Goal: Navigation & Orientation: Find specific page/section

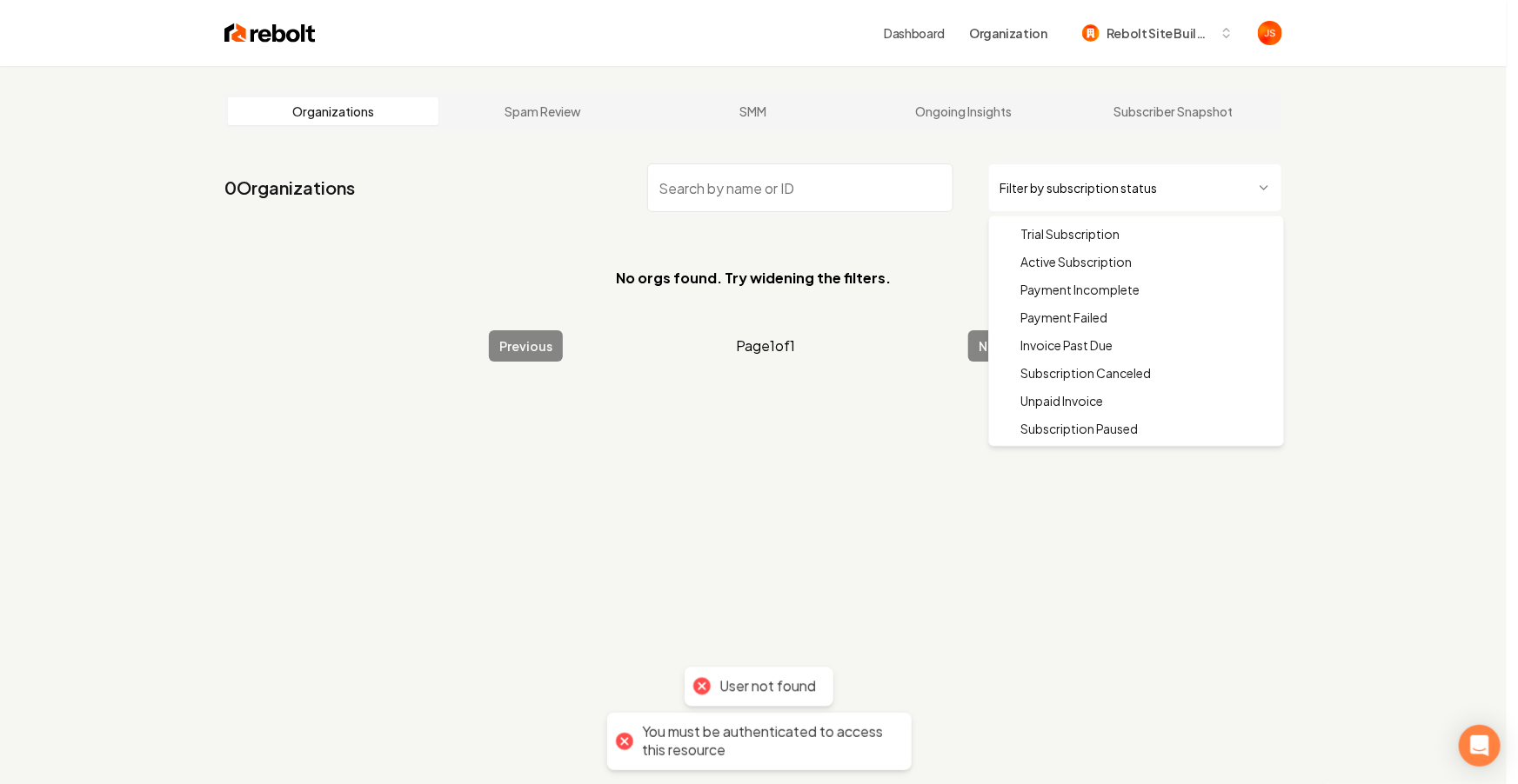
click at [1076, 196] on html "Dashboard Organization Rebolt Site Builder Organizations Spam Review SMM Ongoin…" at bounding box center [759, 392] width 1518 height 784
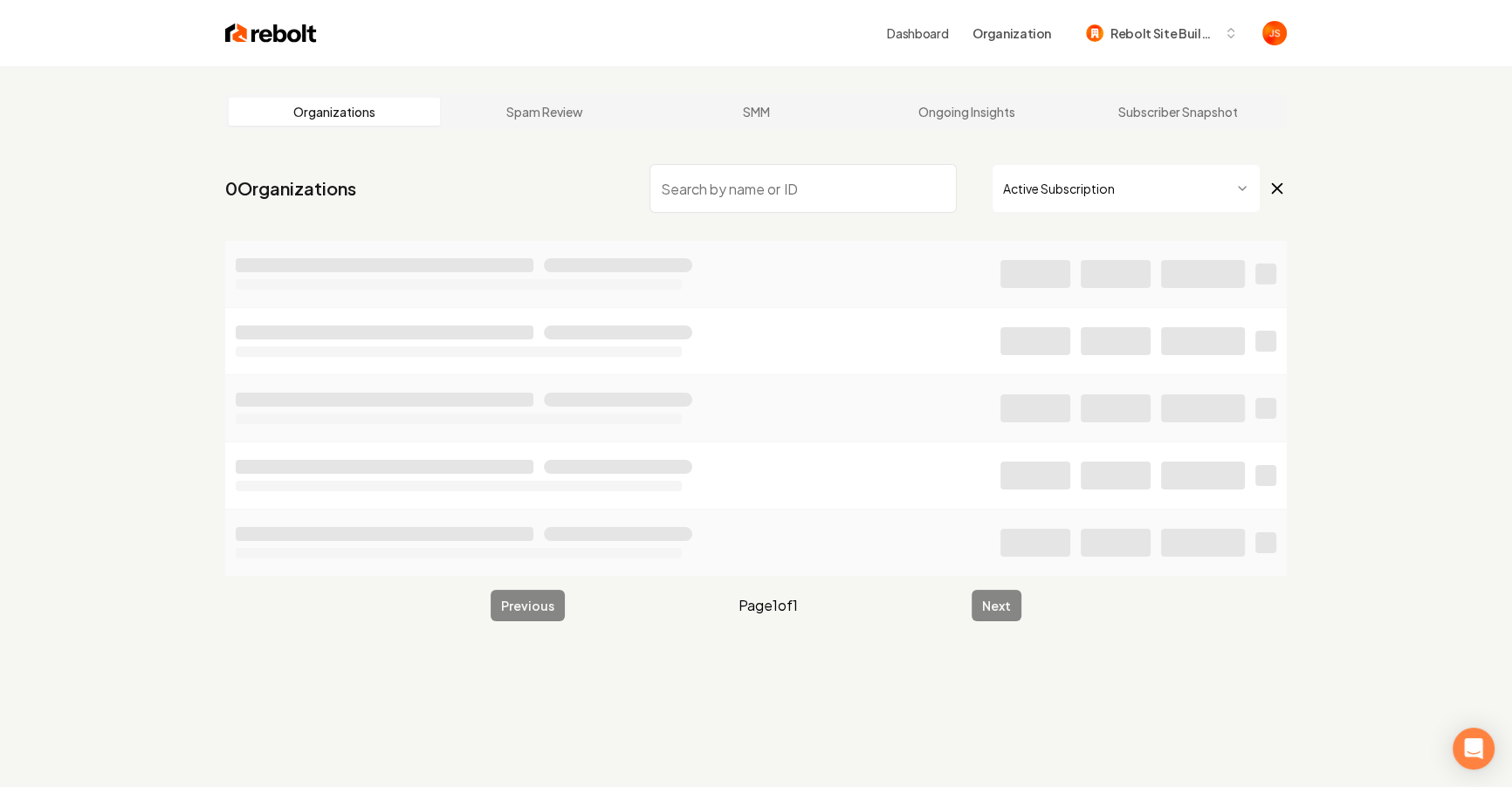
click at [853, 191] on input "search" at bounding box center [803, 188] width 308 height 49
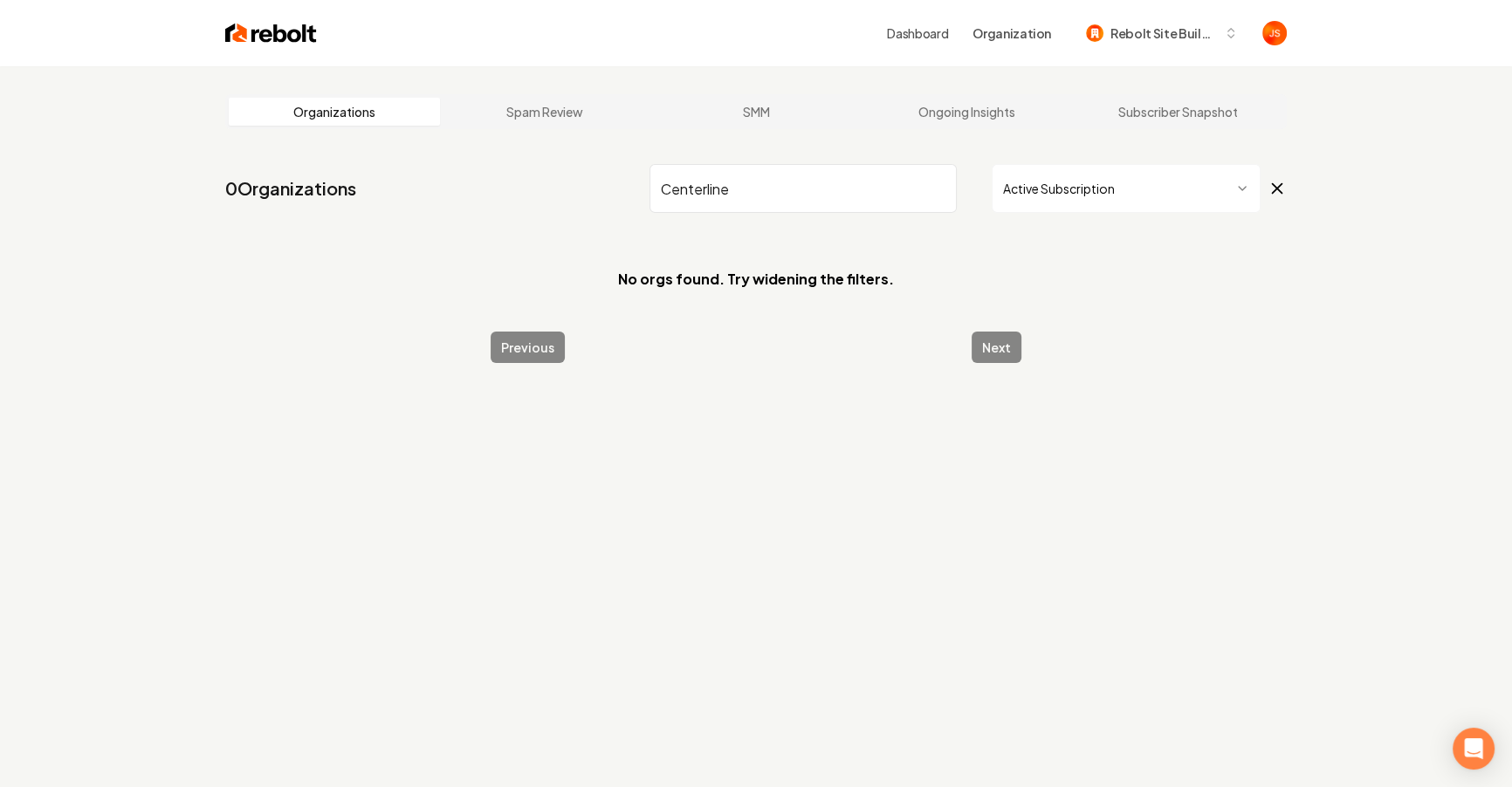
drag, startPoint x: 820, startPoint y: 193, endPoint x: 709, endPoint y: 188, distance: 111.1
click at [709, 188] on input "Centerline" at bounding box center [803, 188] width 308 height 49
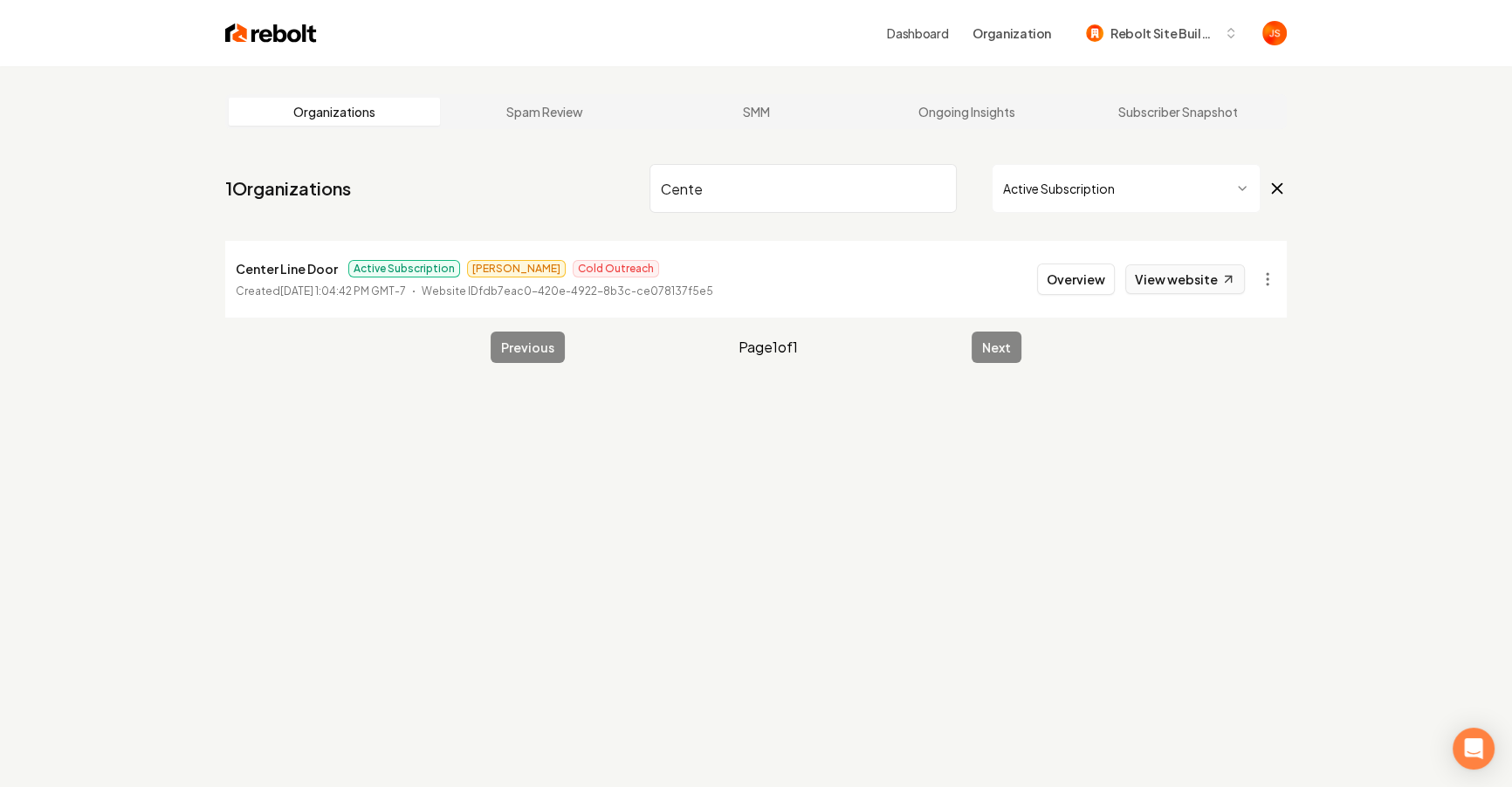
type input "Cente"
click at [1204, 277] on link "View website" at bounding box center [1185, 280] width 119 height 30
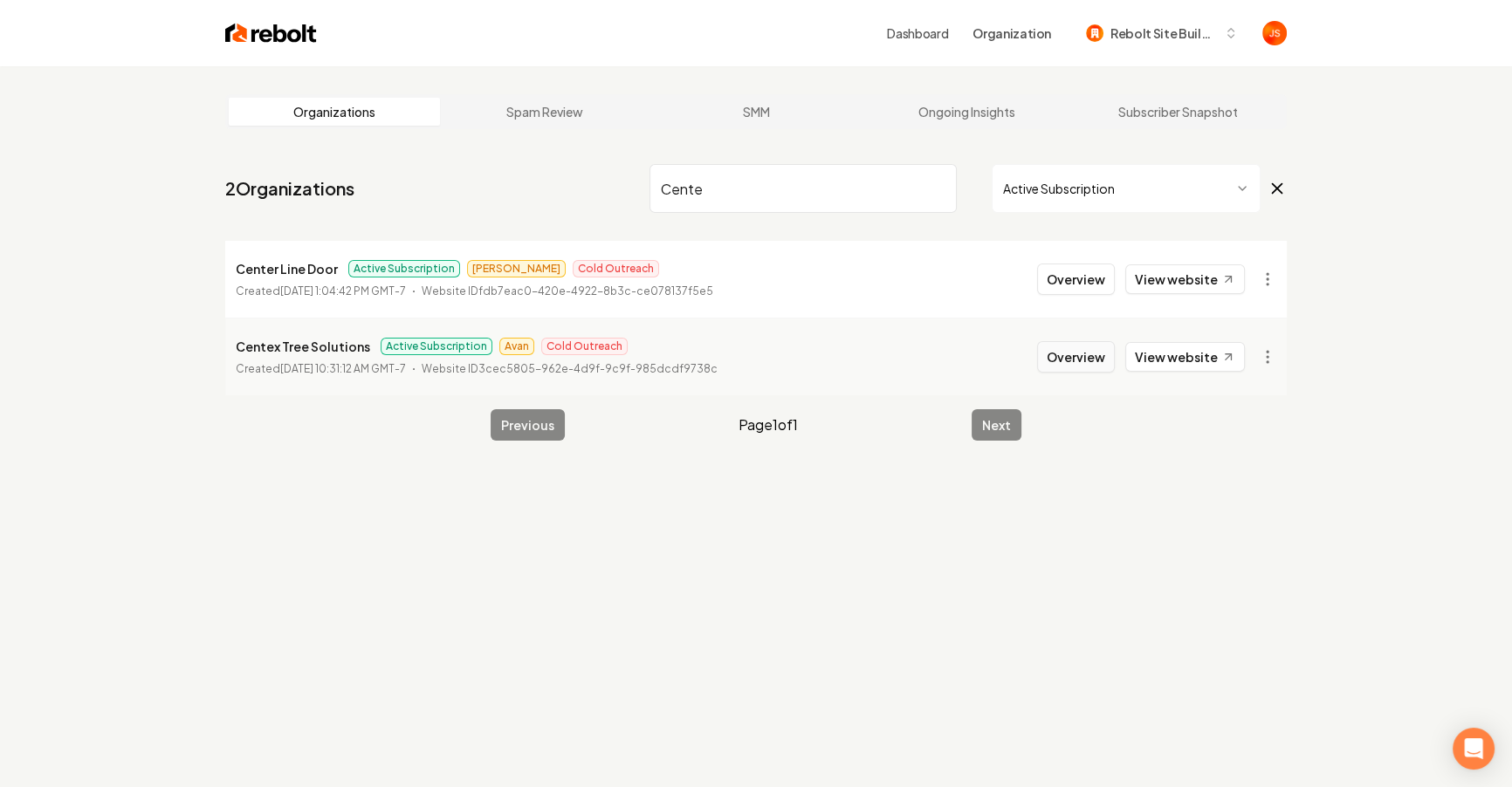
click at [1092, 352] on button "Overview" at bounding box center [1075, 357] width 78 height 32
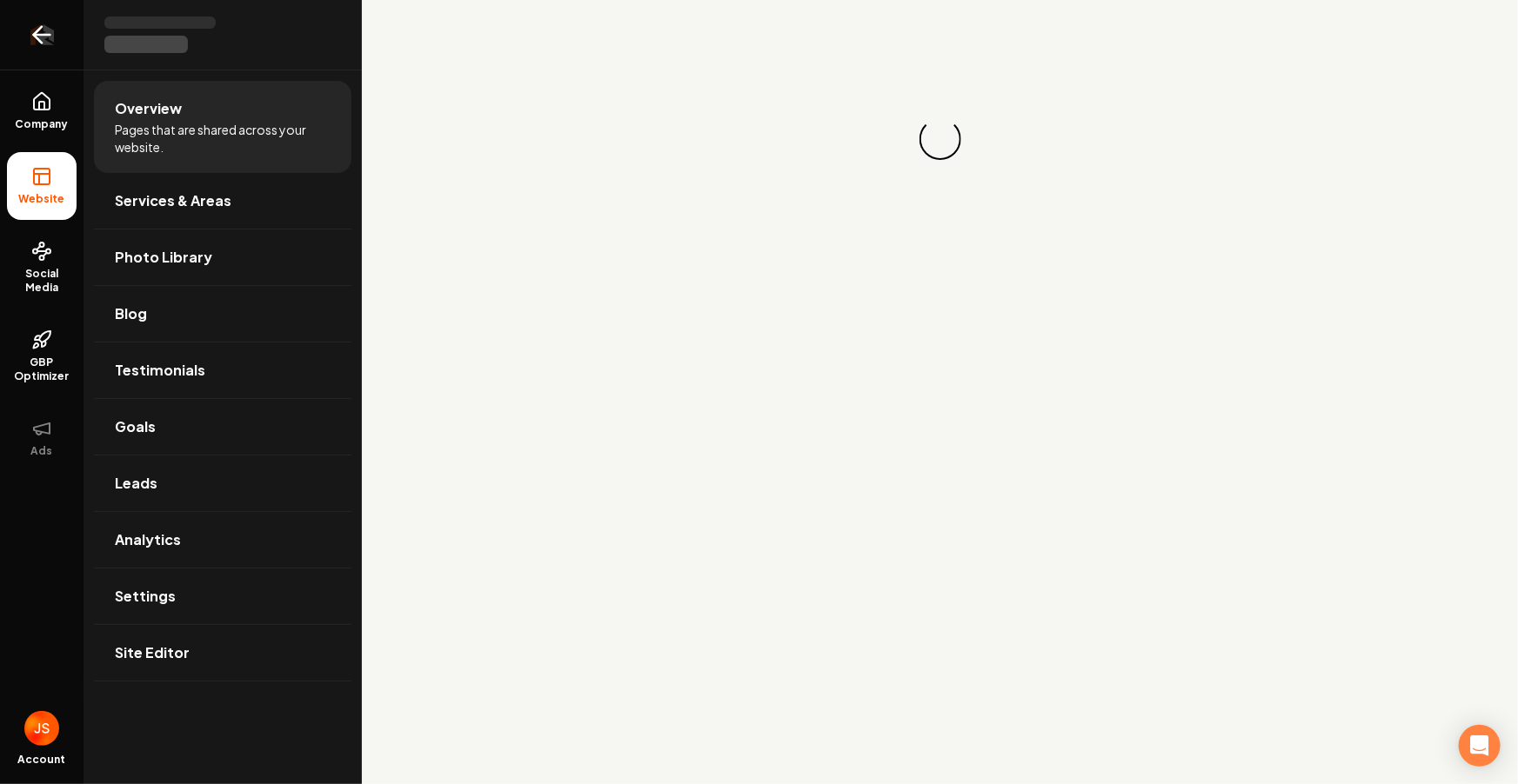
click at [22, 31] on link "Return to dashboard" at bounding box center [42, 35] width 84 height 70
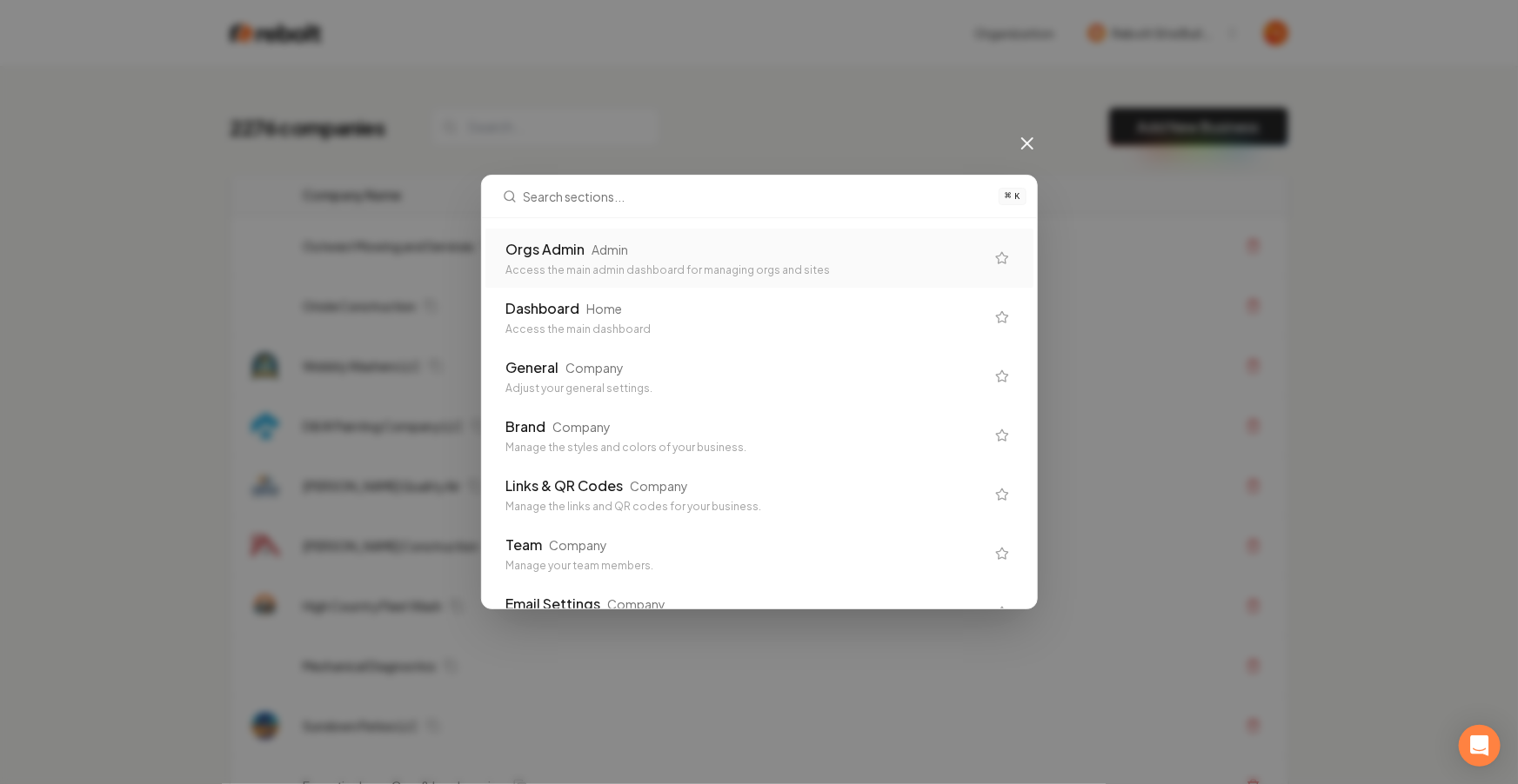
click at [684, 246] on div "Orgs Admin Admin" at bounding box center [746, 250] width 479 height 21
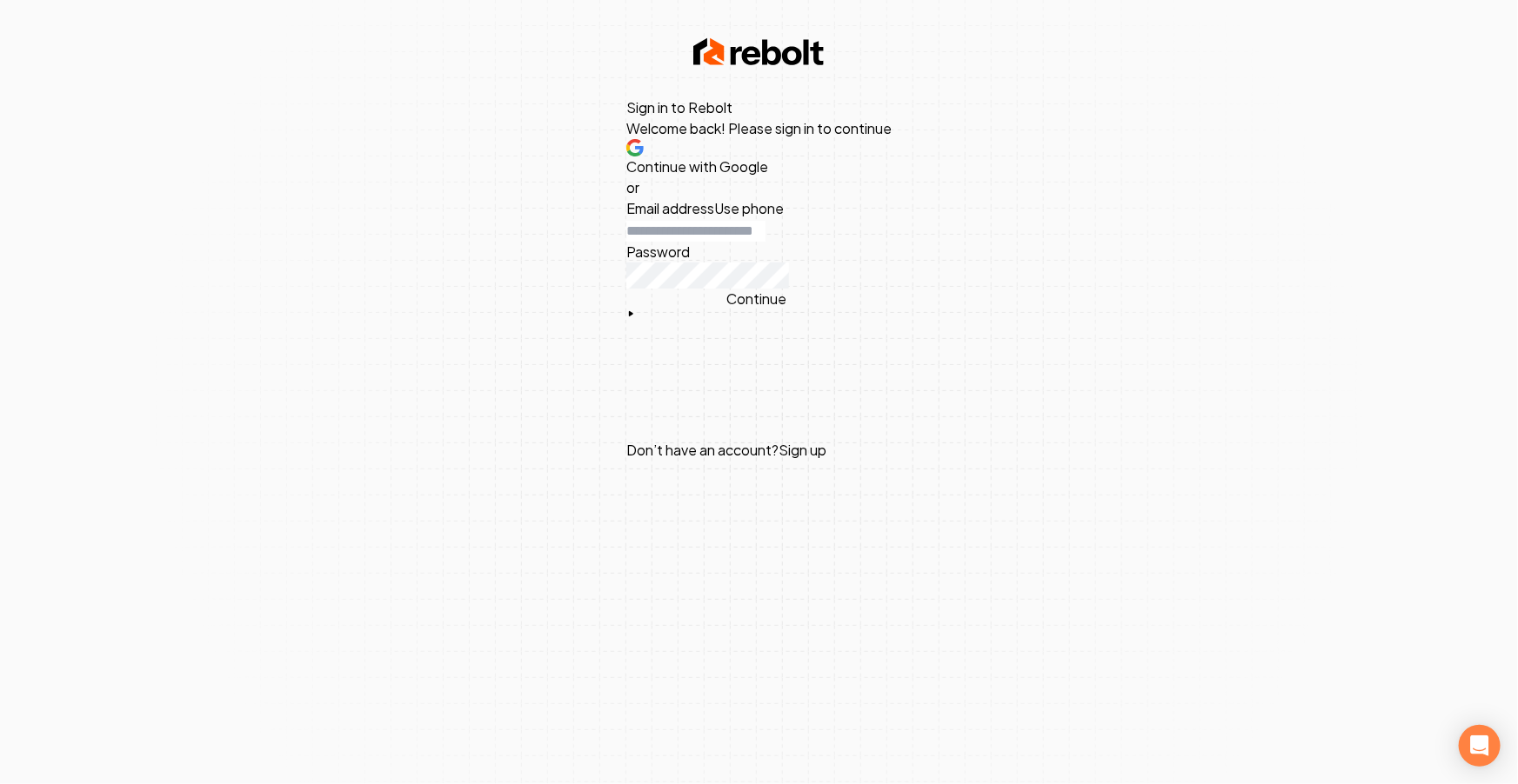
click at [768, 175] on span "Continue with Google" at bounding box center [697, 166] width 141 height 18
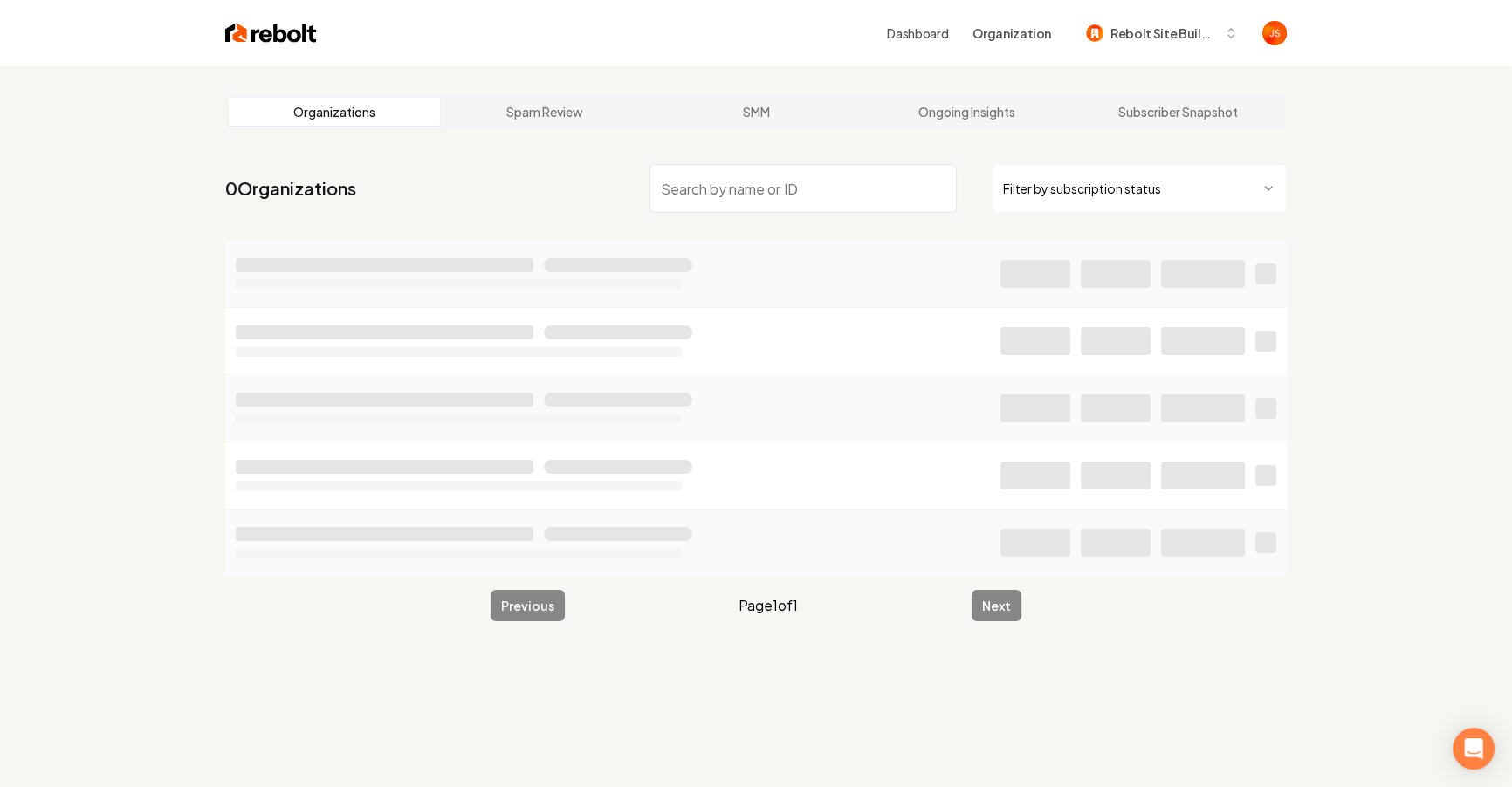
click at [1105, 181] on html "Dashboard Organization Rebolt Site Builder Organizations Spam Review SMM Ongoin…" at bounding box center [756, 394] width 1512 height 787
click at [789, 202] on input "search" at bounding box center [803, 188] width 308 height 49
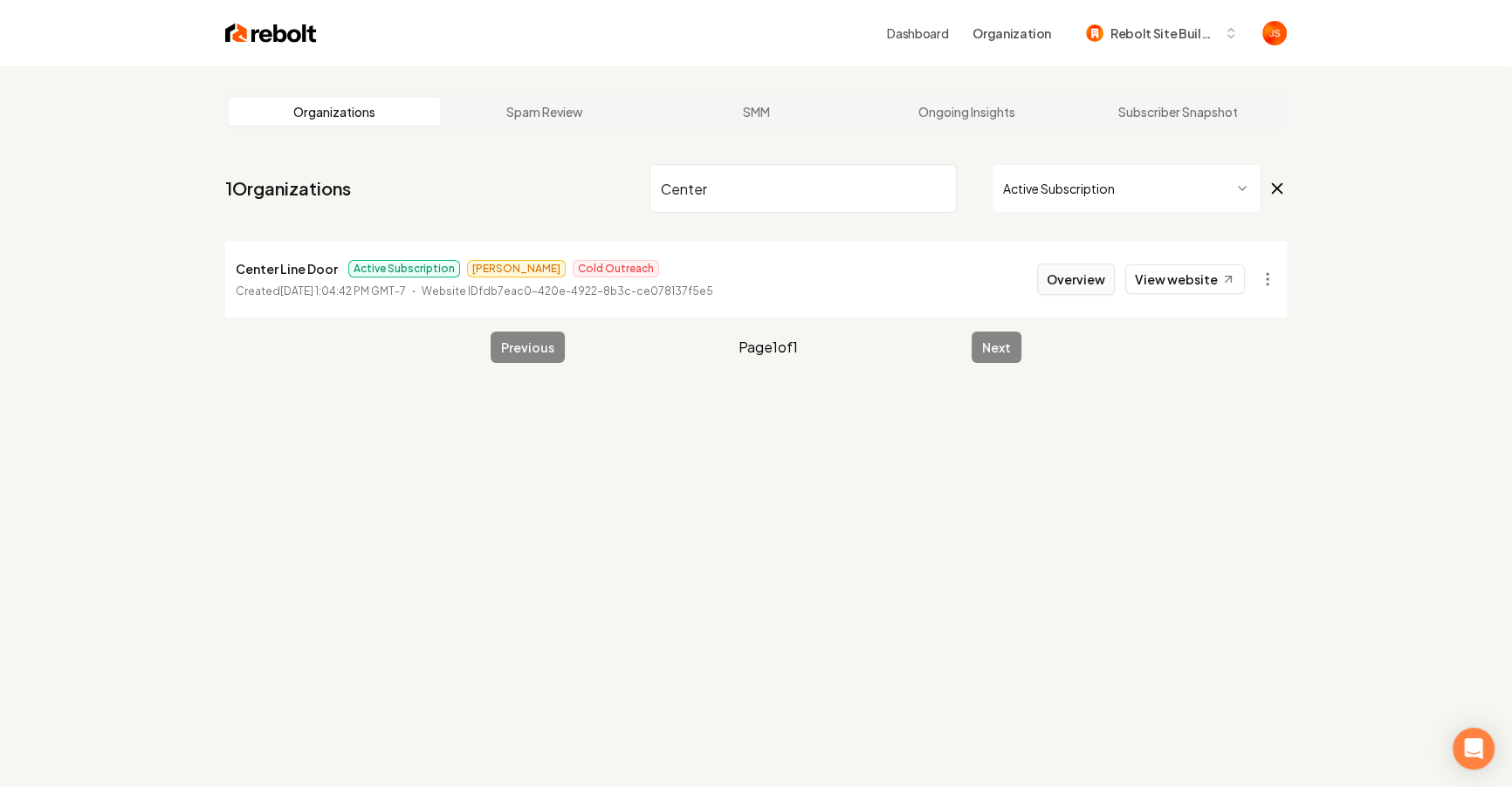
type input "Center"
click at [1097, 286] on button "Overview" at bounding box center [1075, 280] width 78 height 32
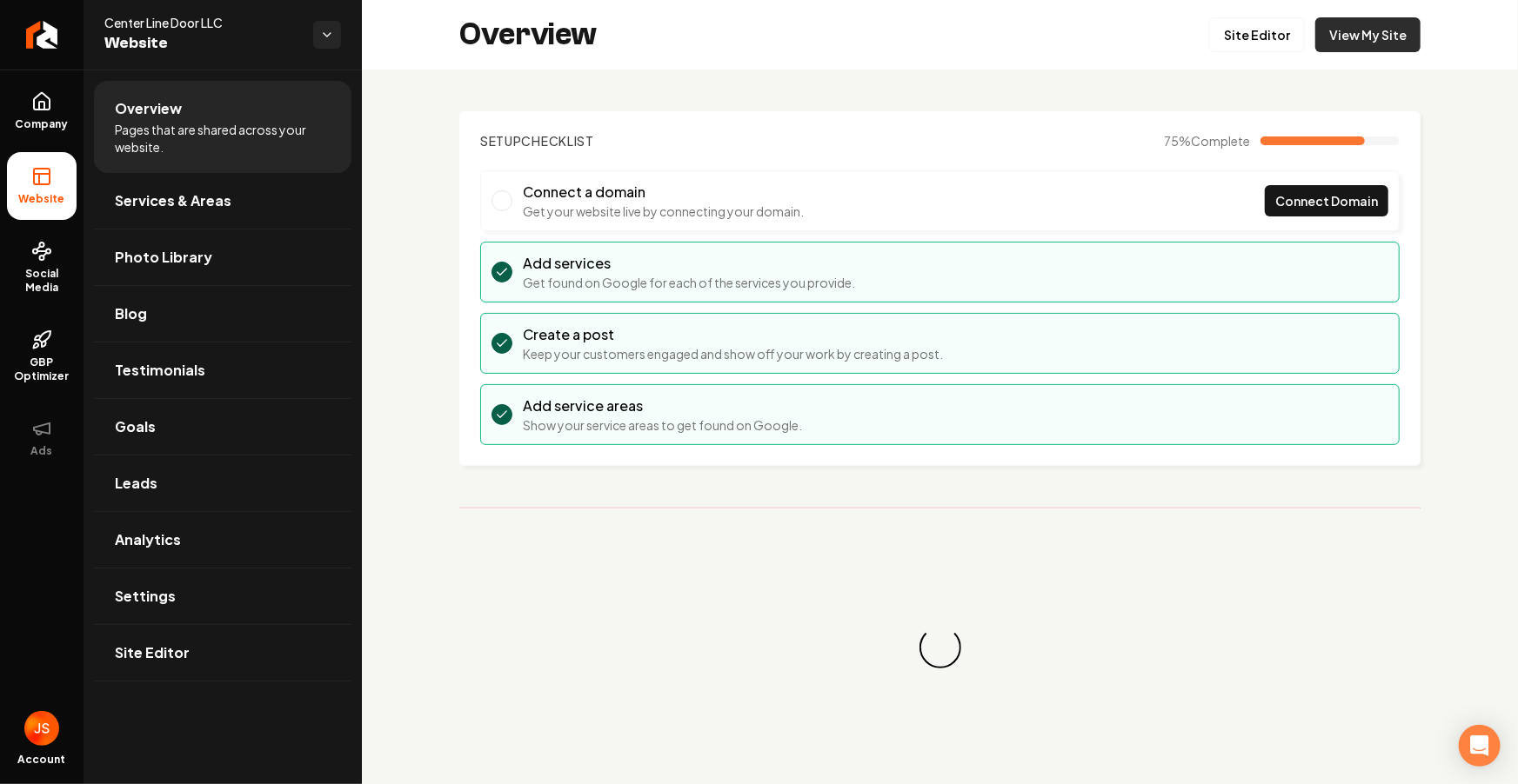
click at [1359, 36] on link "View My Site" at bounding box center [1368, 35] width 106 height 35
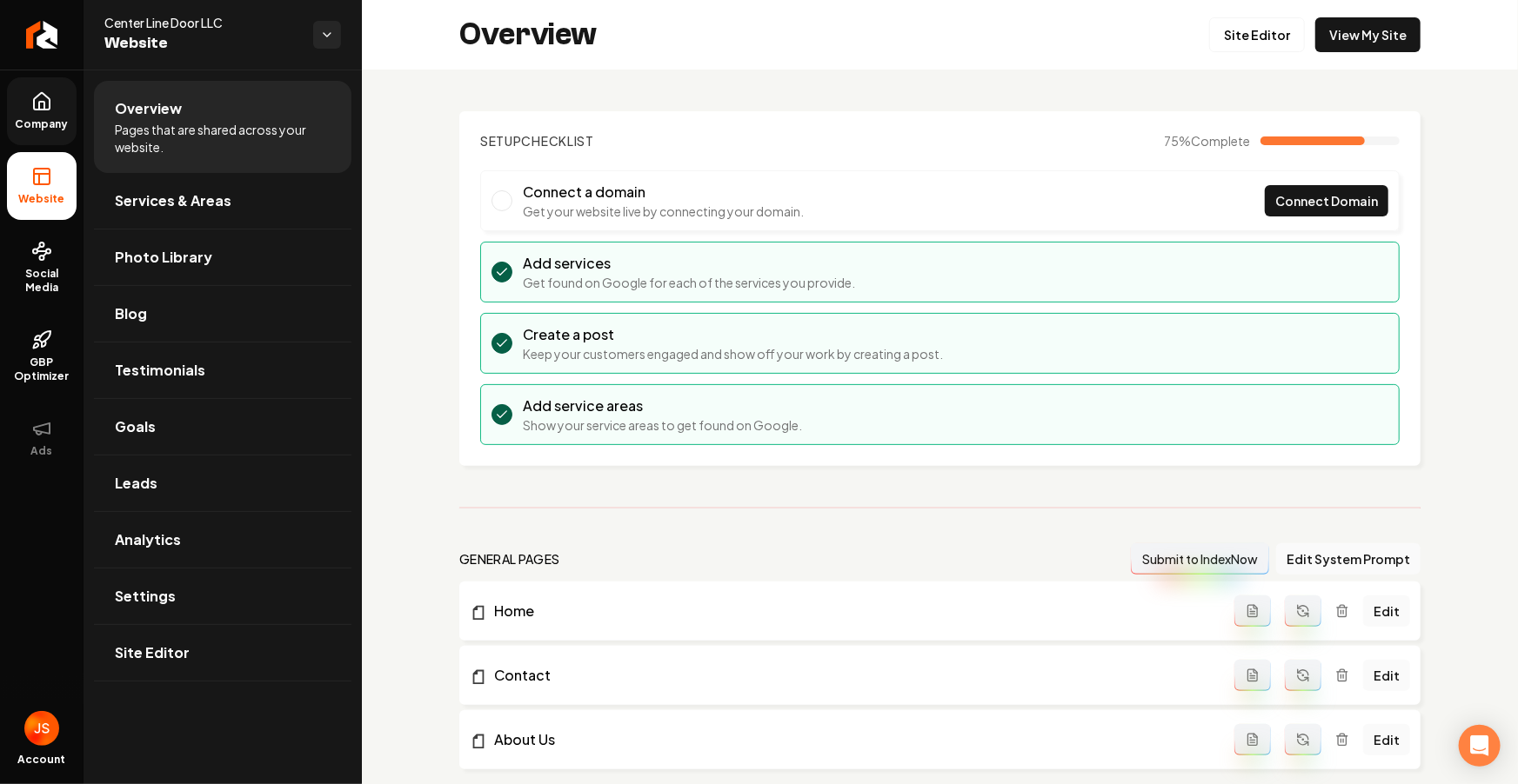
click at [8, 114] on link "Company" at bounding box center [42, 112] width 70 height 68
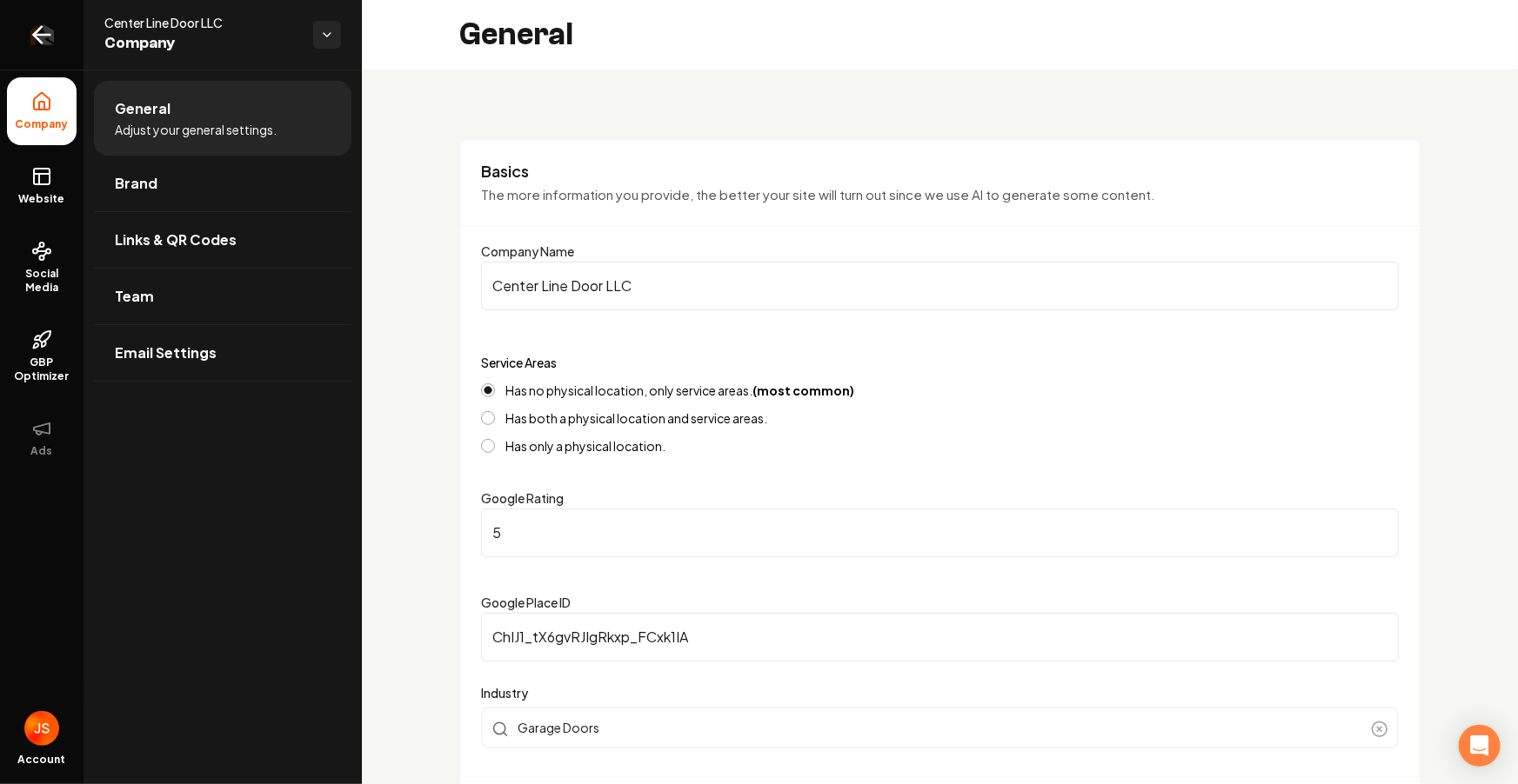
click at [3, 58] on link "Return to dashboard" at bounding box center [42, 35] width 84 height 70
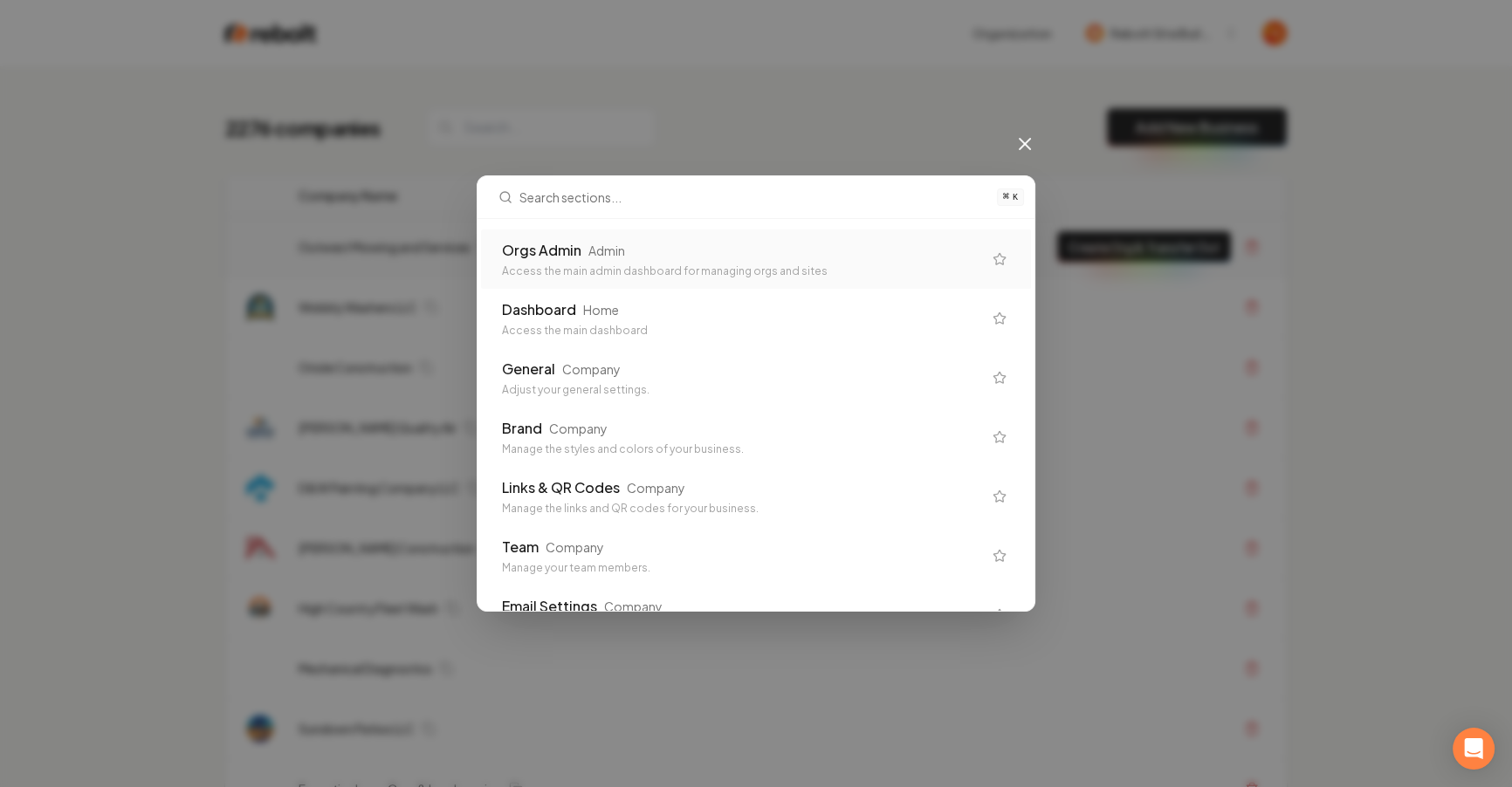
click at [667, 242] on div "Orgs Admin Admin" at bounding box center [742, 251] width 480 height 21
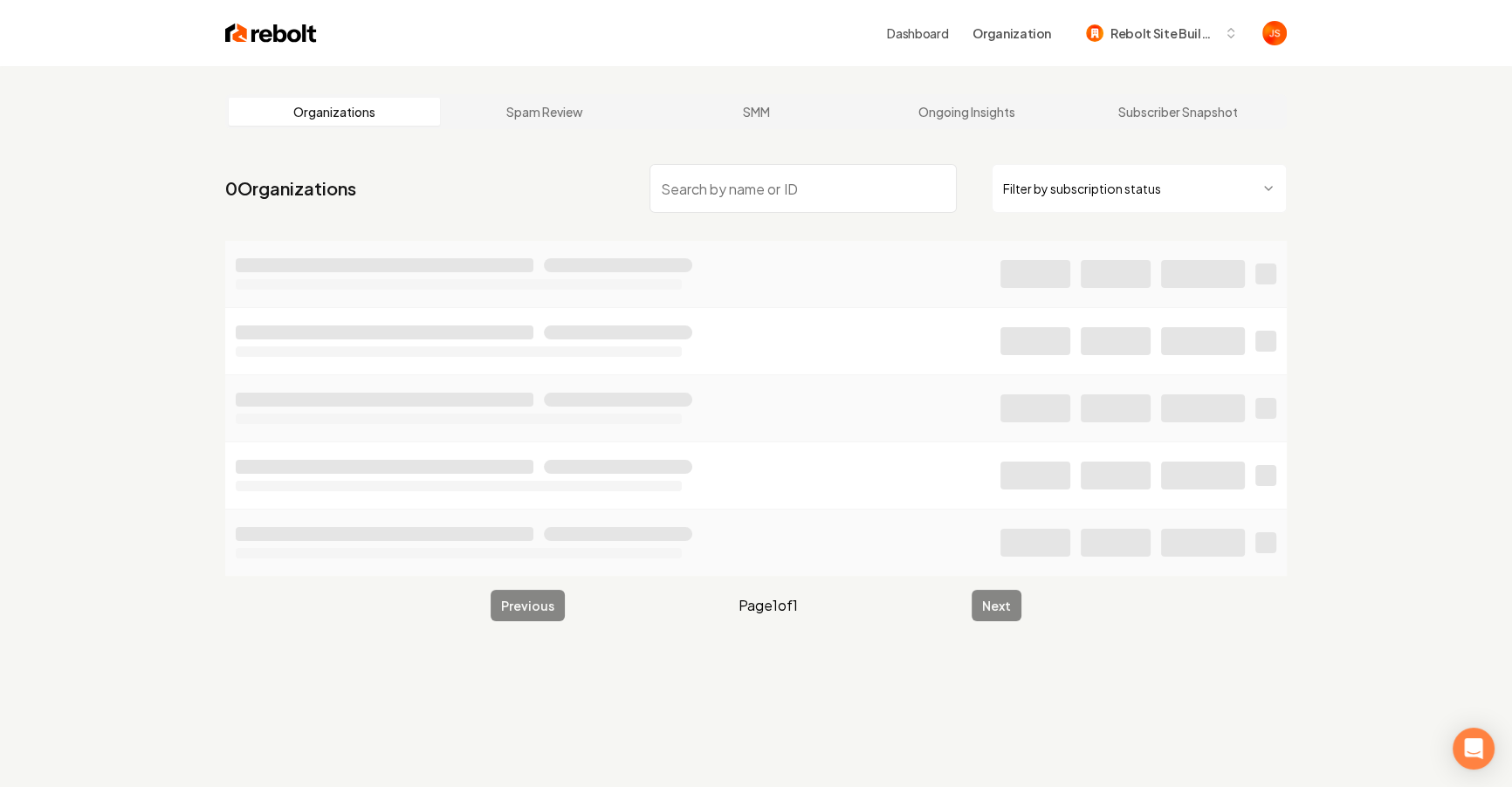
click at [1104, 178] on html "Dashboard Organization Rebolt Site Builder Organizations Spam Review SMM Ongoin…" at bounding box center [756, 394] width 1512 height 787
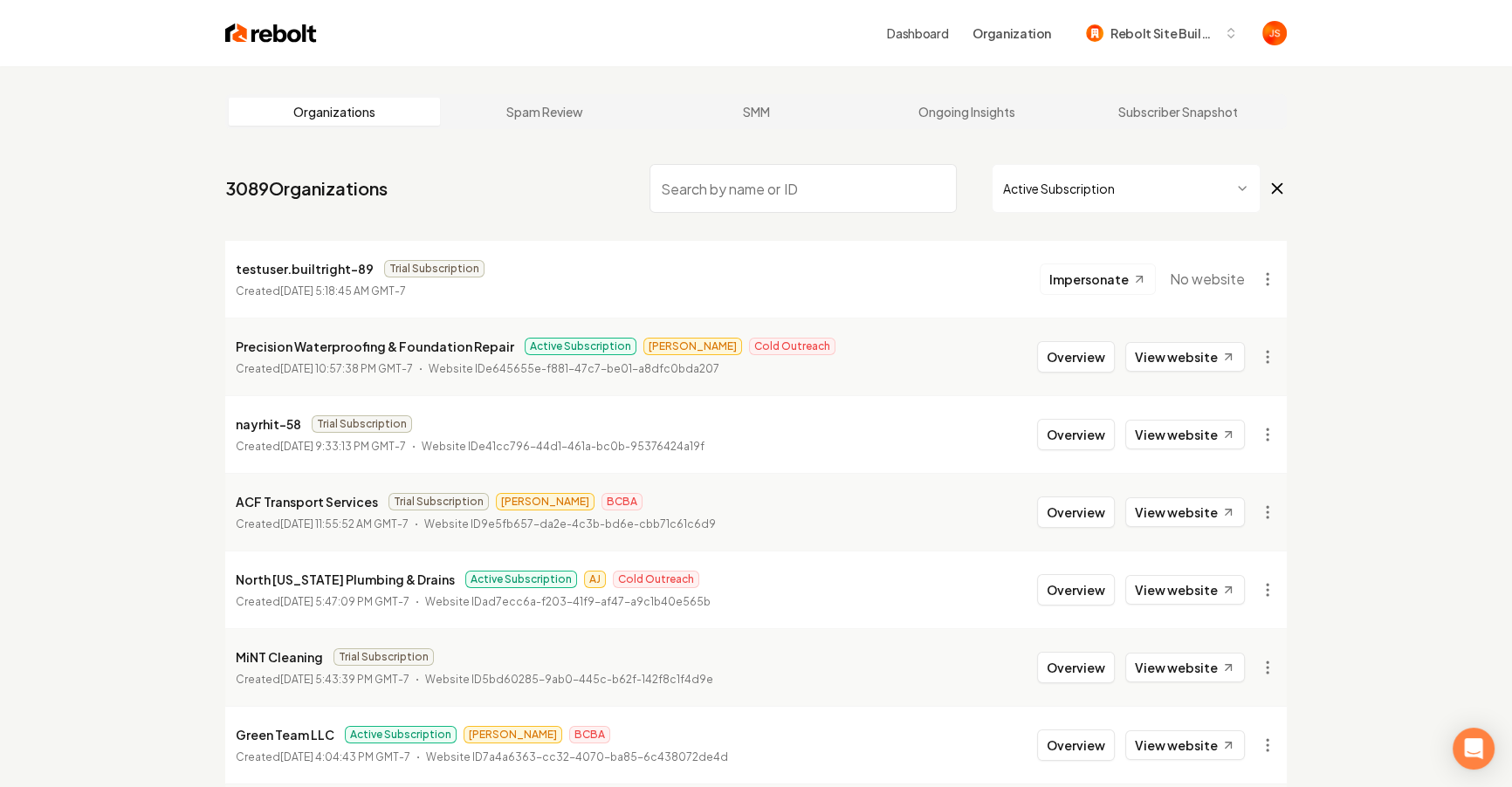
click at [844, 205] on input "search" at bounding box center [803, 188] width 308 height 49
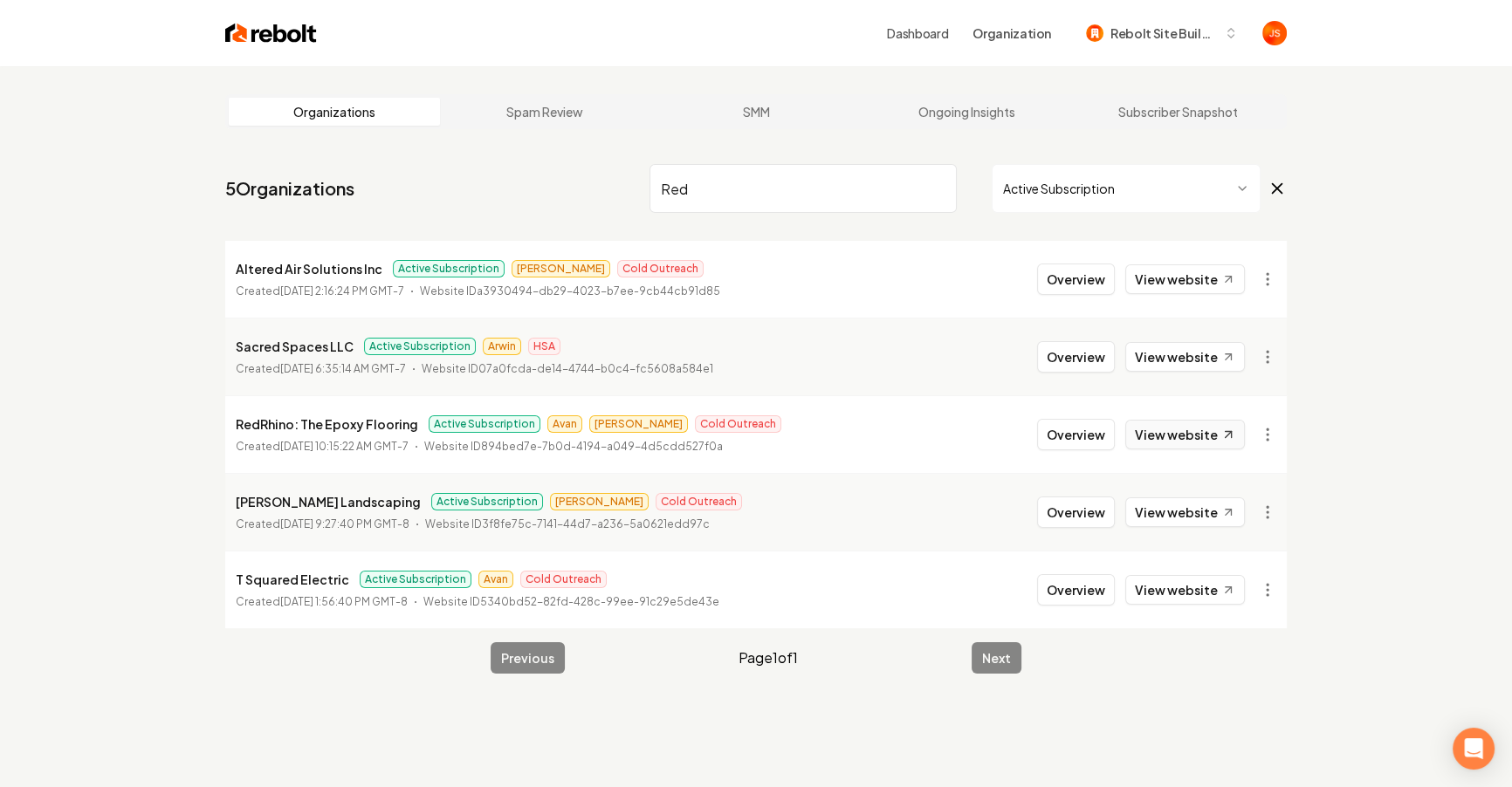
type input "Red"
click at [1187, 431] on link "View website" at bounding box center [1185, 435] width 119 height 30
click at [712, 194] on input "Red" at bounding box center [803, 188] width 308 height 49
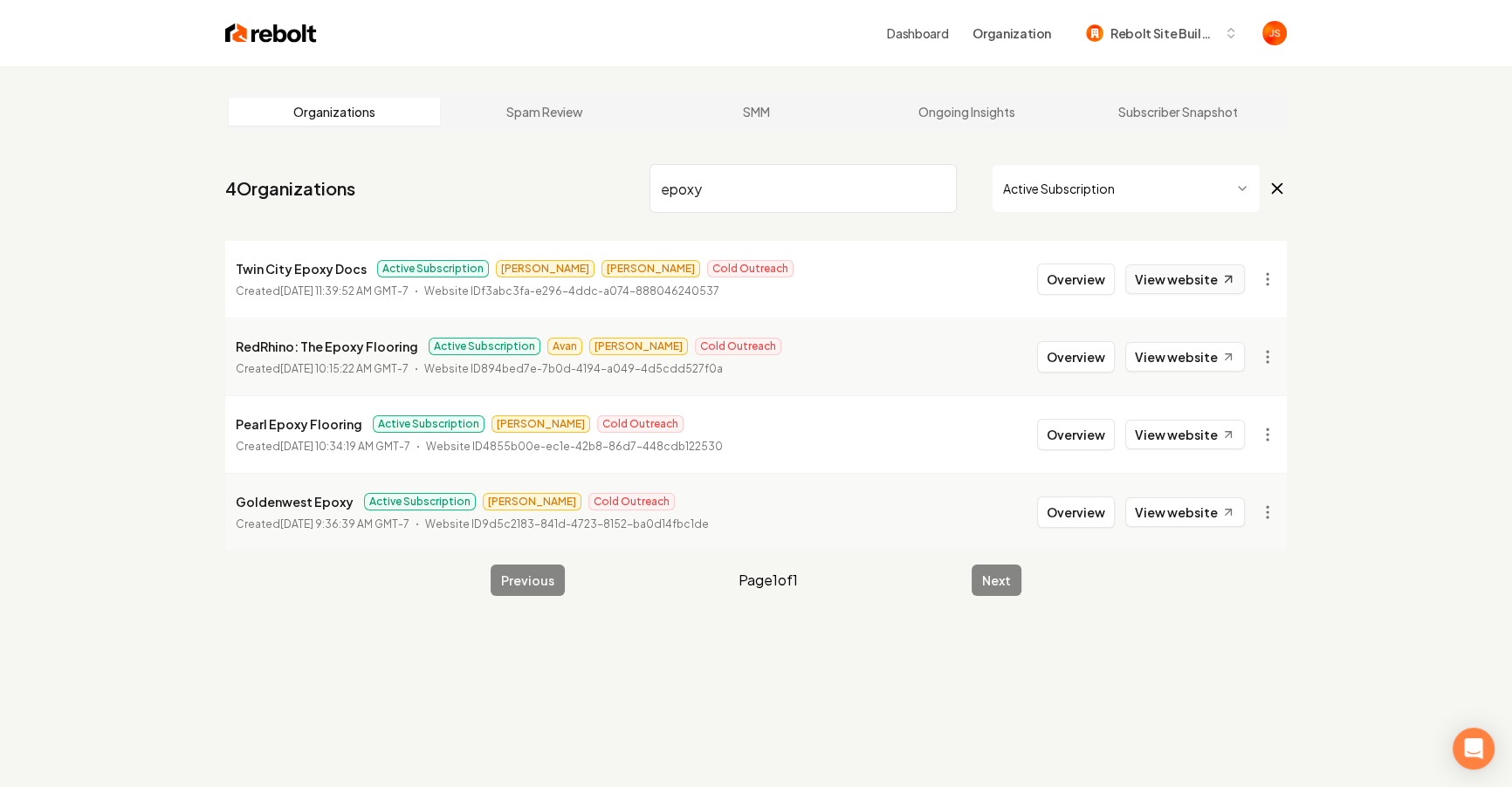
type input "epoxy"
click at [1188, 281] on link "View website" at bounding box center [1185, 280] width 119 height 30
drag, startPoint x: 1203, startPoint y: 530, endPoint x: 1240, endPoint y: 505, distance: 44.7
click at [1240, 530] on li "Goldenwest Epoxy Active Subscription [PERSON_NAME] Cold Outreach Created [DATE]…" at bounding box center [756, 512] width 1061 height 78
click at [1197, 428] on link "View website" at bounding box center [1185, 435] width 119 height 30
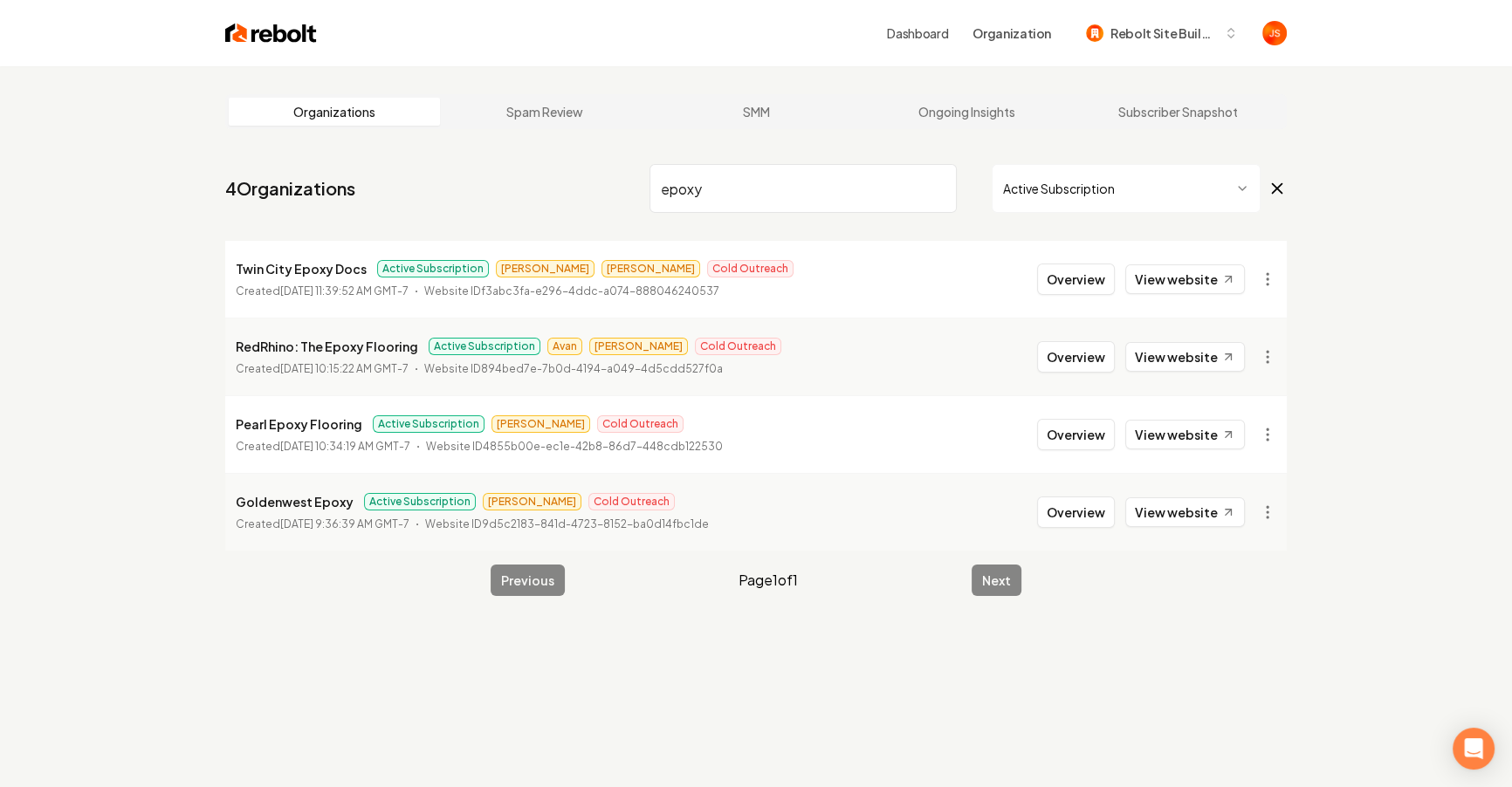
click at [948, 201] on input "epoxy" at bounding box center [803, 188] width 308 height 49
click at [936, 191] on input "epoxy" at bounding box center [803, 188] width 308 height 49
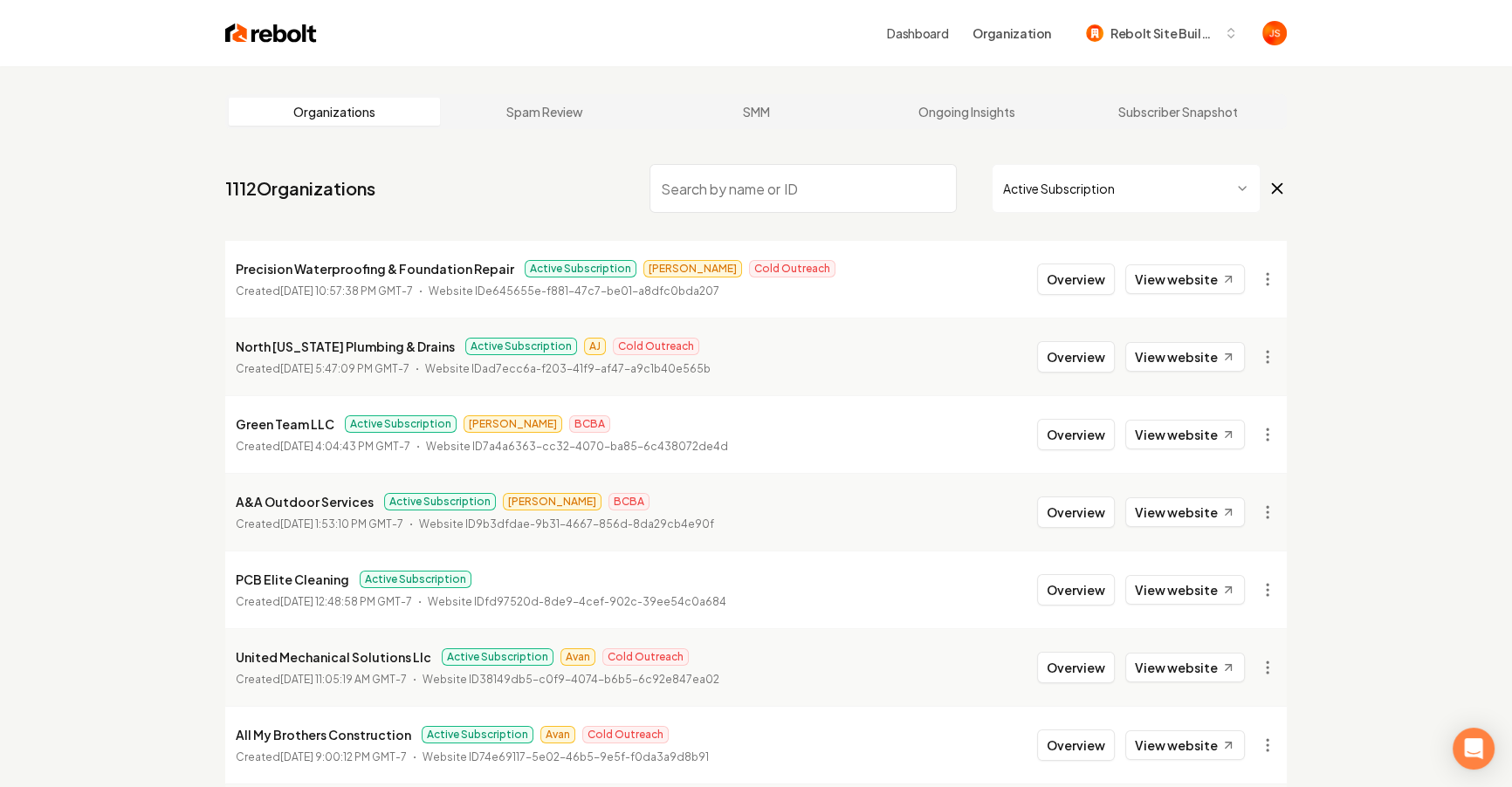
click at [889, 187] on input "search" at bounding box center [803, 188] width 308 height 49
click at [886, 186] on input "search" at bounding box center [803, 188] width 308 height 49
drag, startPoint x: 886, startPoint y: 186, endPoint x: 870, endPoint y: 192, distance: 17.1
click at [883, 188] on input "search" at bounding box center [803, 188] width 308 height 49
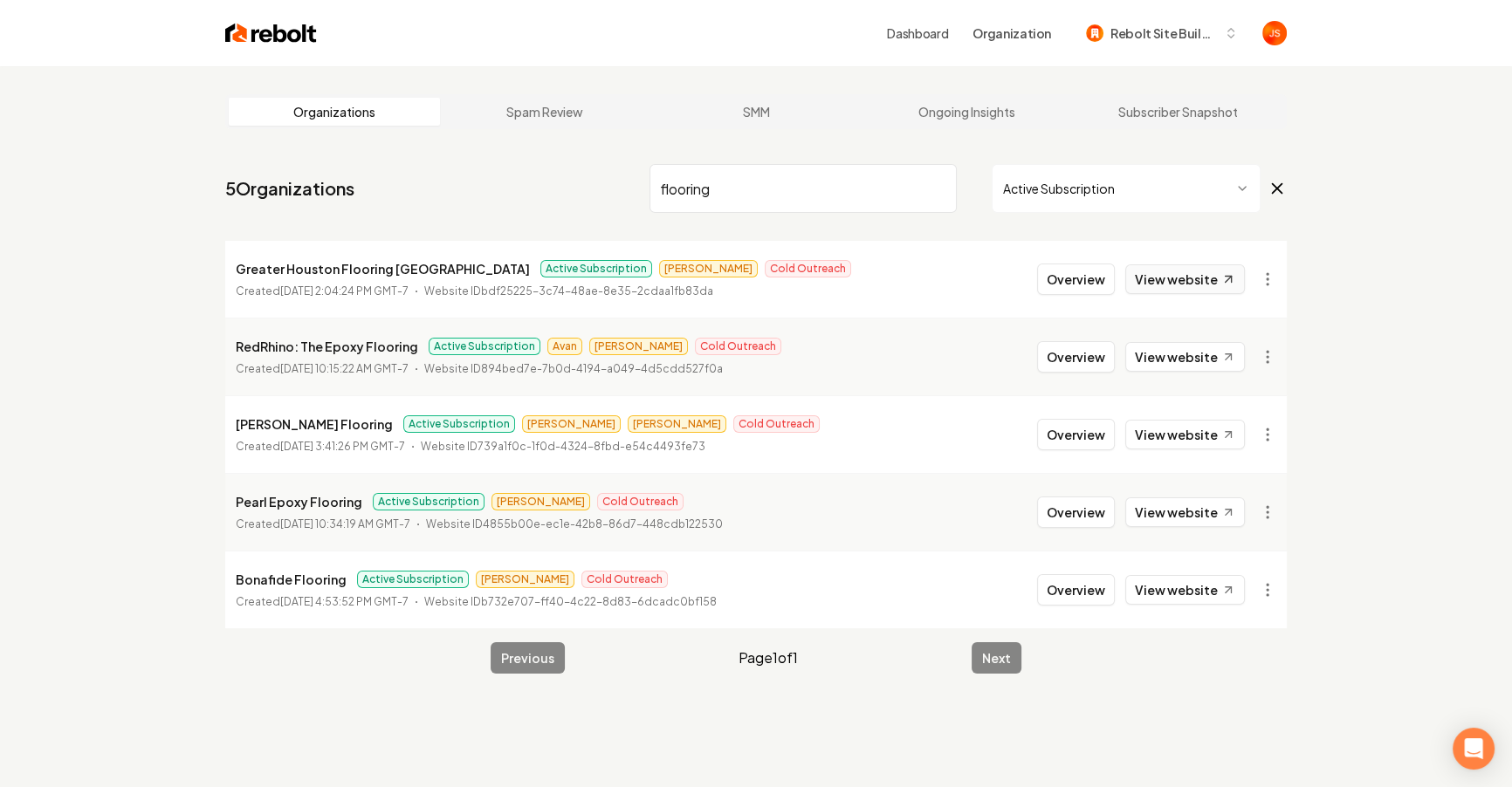
type input "flooring"
click at [1185, 269] on link "View website" at bounding box center [1185, 280] width 119 height 30
